Goal: Transaction & Acquisition: Purchase product/service

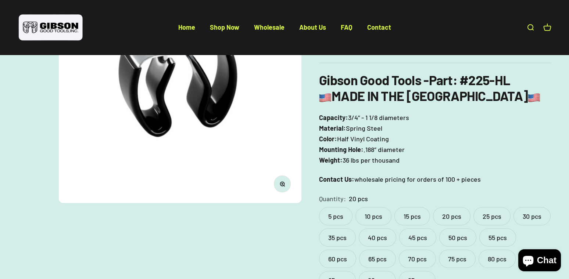
scroll to position [184, 0]
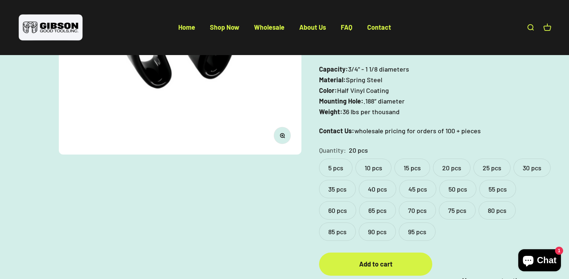
drag, startPoint x: 339, startPoint y: 190, endPoint x: 343, endPoint y: 194, distance: 5.7
click at [343, 194] on label "35 pcs" at bounding box center [337, 189] width 37 height 18
click at [341, 188] on label "35 pcs" at bounding box center [337, 189] width 37 height 18
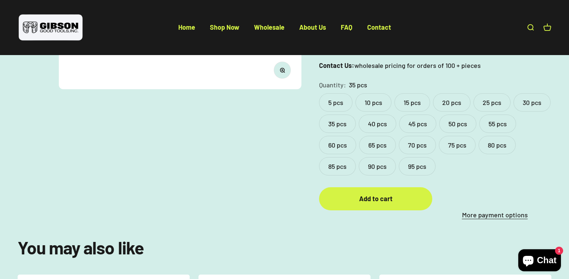
scroll to position [294, 0]
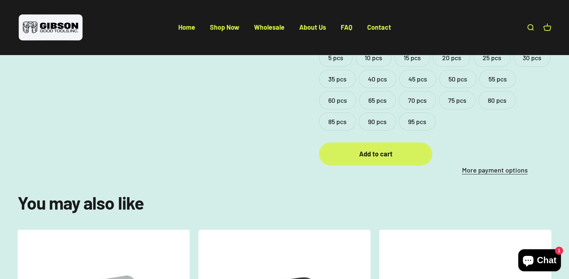
click at [375, 159] on div "Add to cart" at bounding box center [376, 154] width 84 height 11
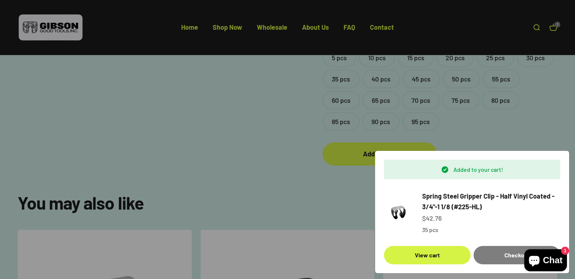
click at [378, 83] on div at bounding box center [287, 139] width 575 height 279
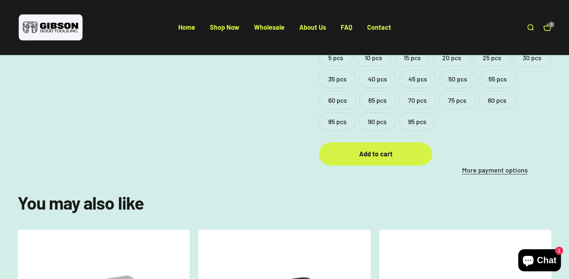
click at [378, 84] on label "40 pcs" at bounding box center [377, 79] width 37 height 18
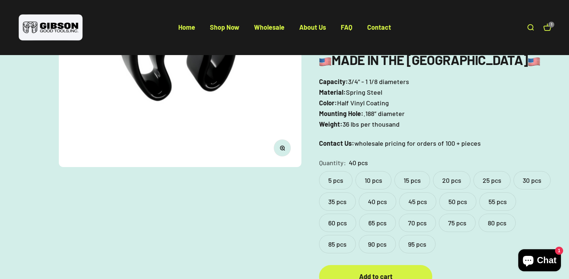
click at [371, 203] on label "40 pcs" at bounding box center [377, 202] width 37 height 18
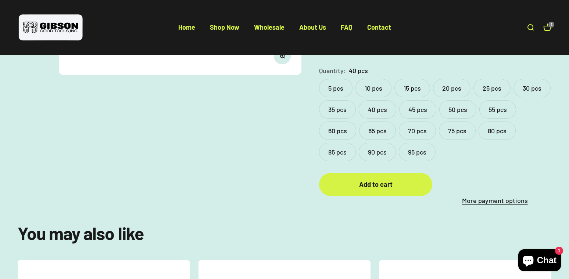
scroll to position [282, 0]
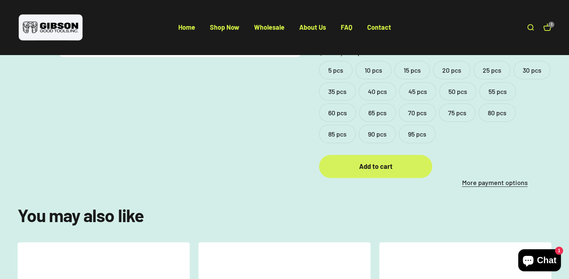
click at [375, 171] on div "Add to cart" at bounding box center [376, 166] width 84 height 11
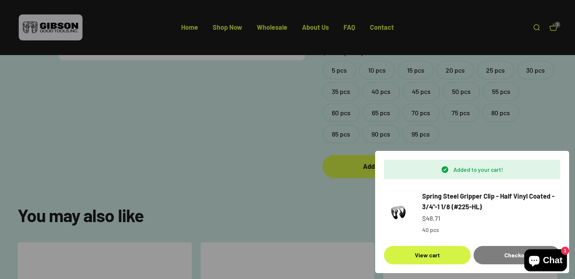
click at [341, 97] on div at bounding box center [287, 139] width 575 height 279
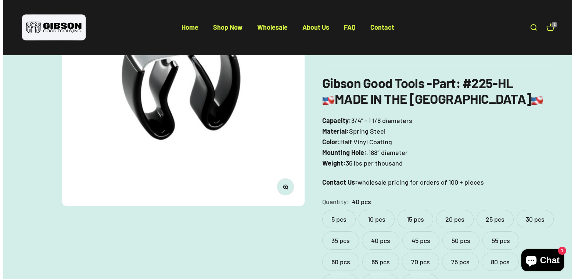
scroll to position [245, 0]
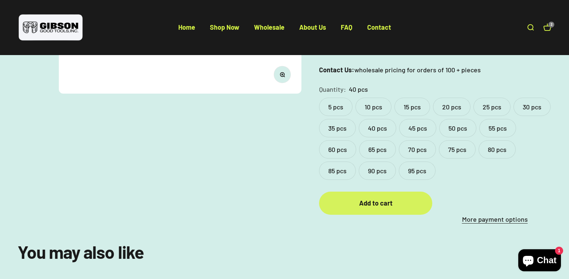
click at [373, 207] on div "Add to cart" at bounding box center [376, 203] width 84 height 11
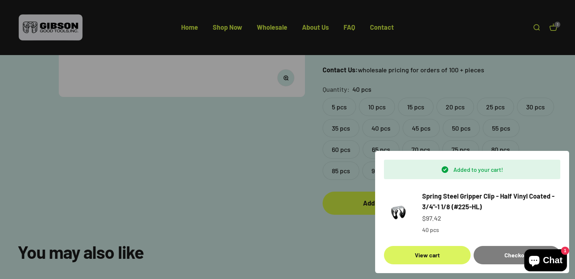
click at [440, 258] on link "View cart" at bounding box center [427, 255] width 87 height 18
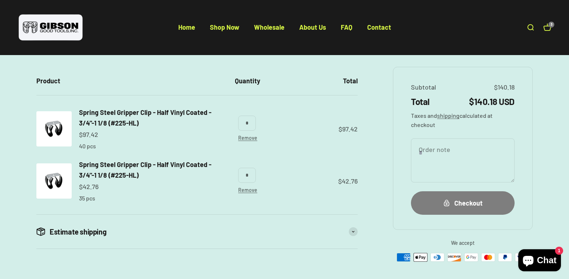
scroll to position [74, 0]
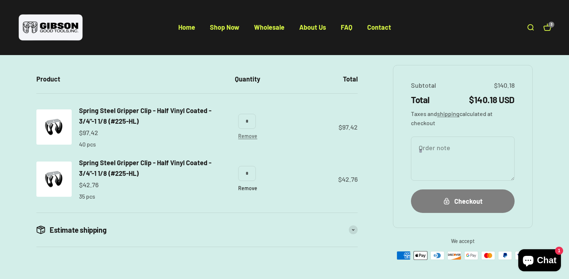
click at [247, 189] on link "Remove" at bounding box center [247, 188] width 19 height 6
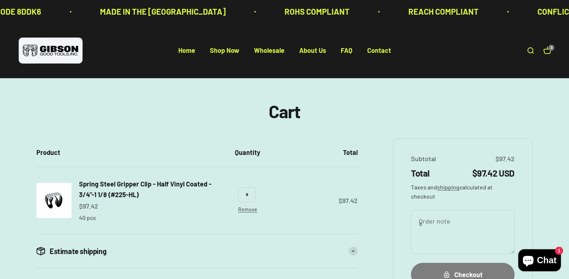
click at [250, 194] on input "*" at bounding box center [247, 194] width 18 height 15
type input "*"
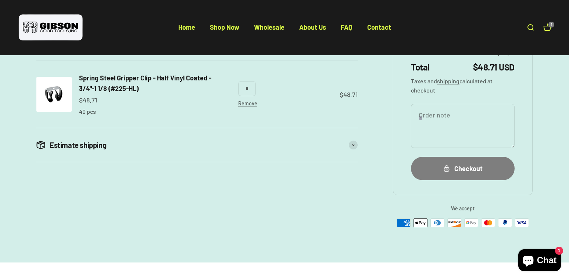
scroll to position [110, 0]
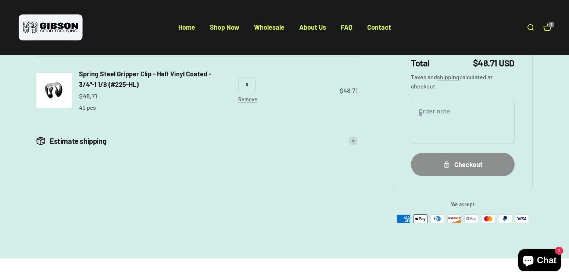
click at [463, 162] on div "Checkout" at bounding box center [463, 165] width 74 height 11
